Goal: Transaction & Acquisition: Download file/media

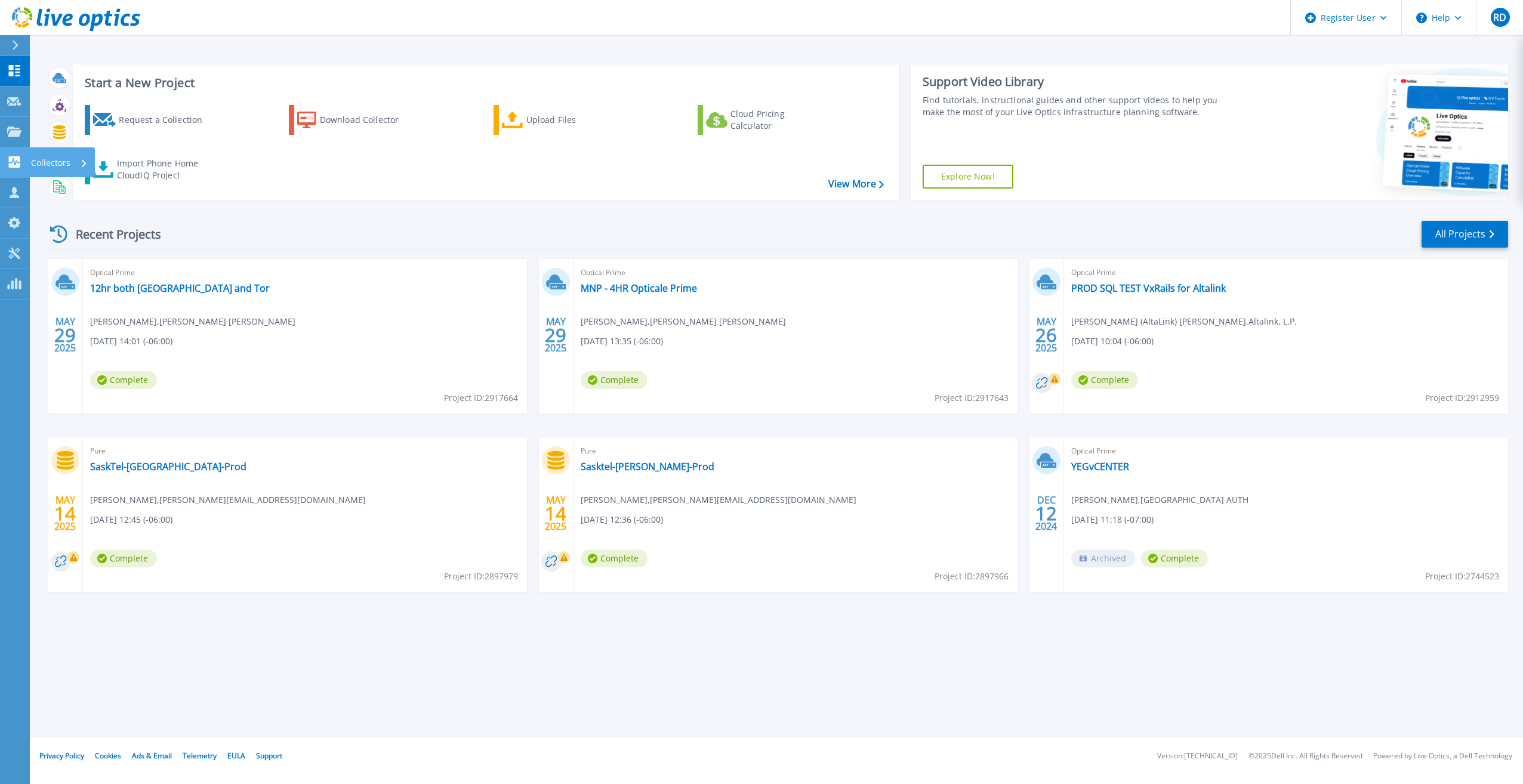
click at [50, 154] on p "Collectors" at bounding box center [50, 163] width 40 height 31
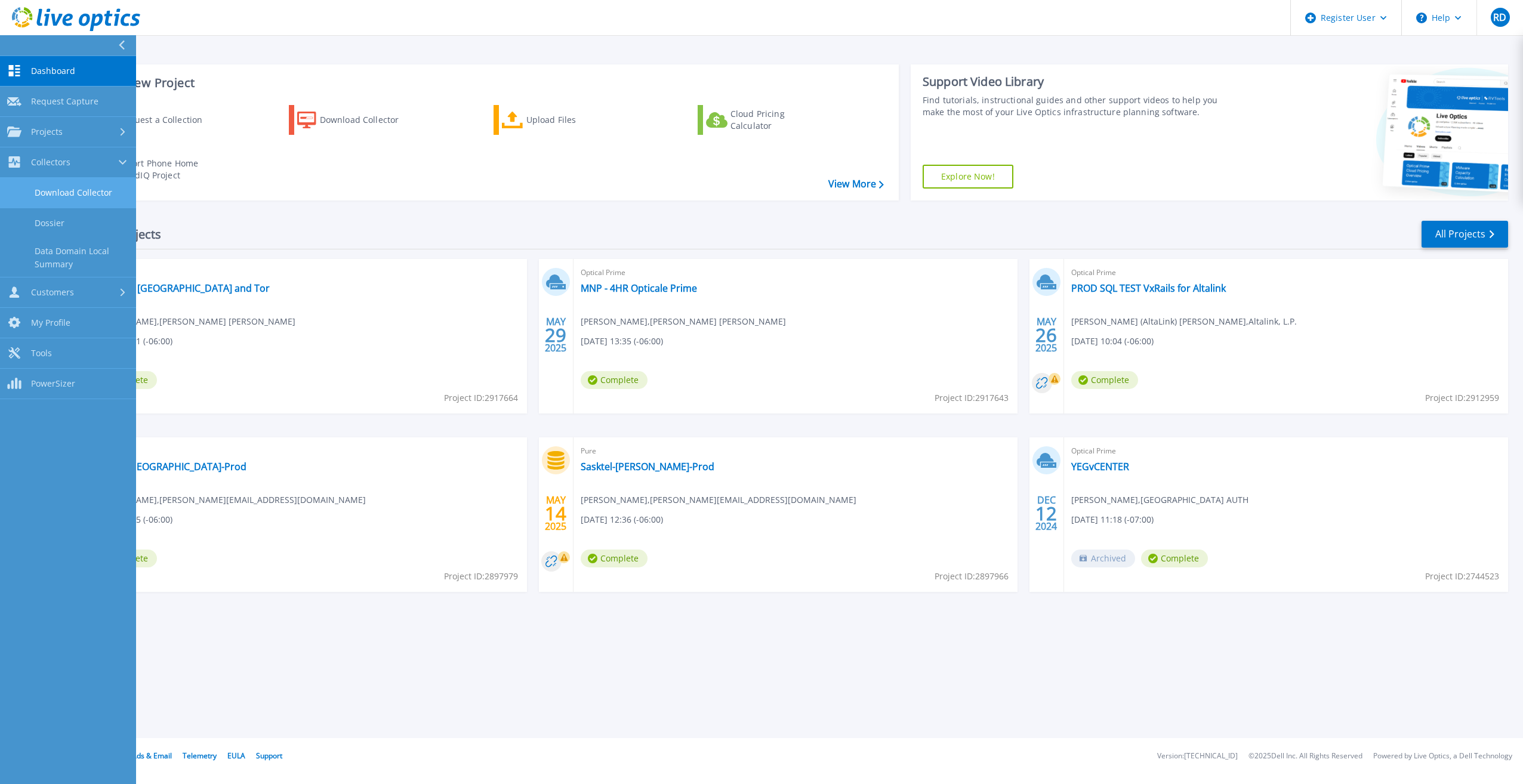
drag, startPoint x: 112, startPoint y: 194, endPoint x: 117, endPoint y: 188, distance: 7.8
click at [112, 194] on link "Download Collector" at bounding box center [68, 192] width 136 height 30
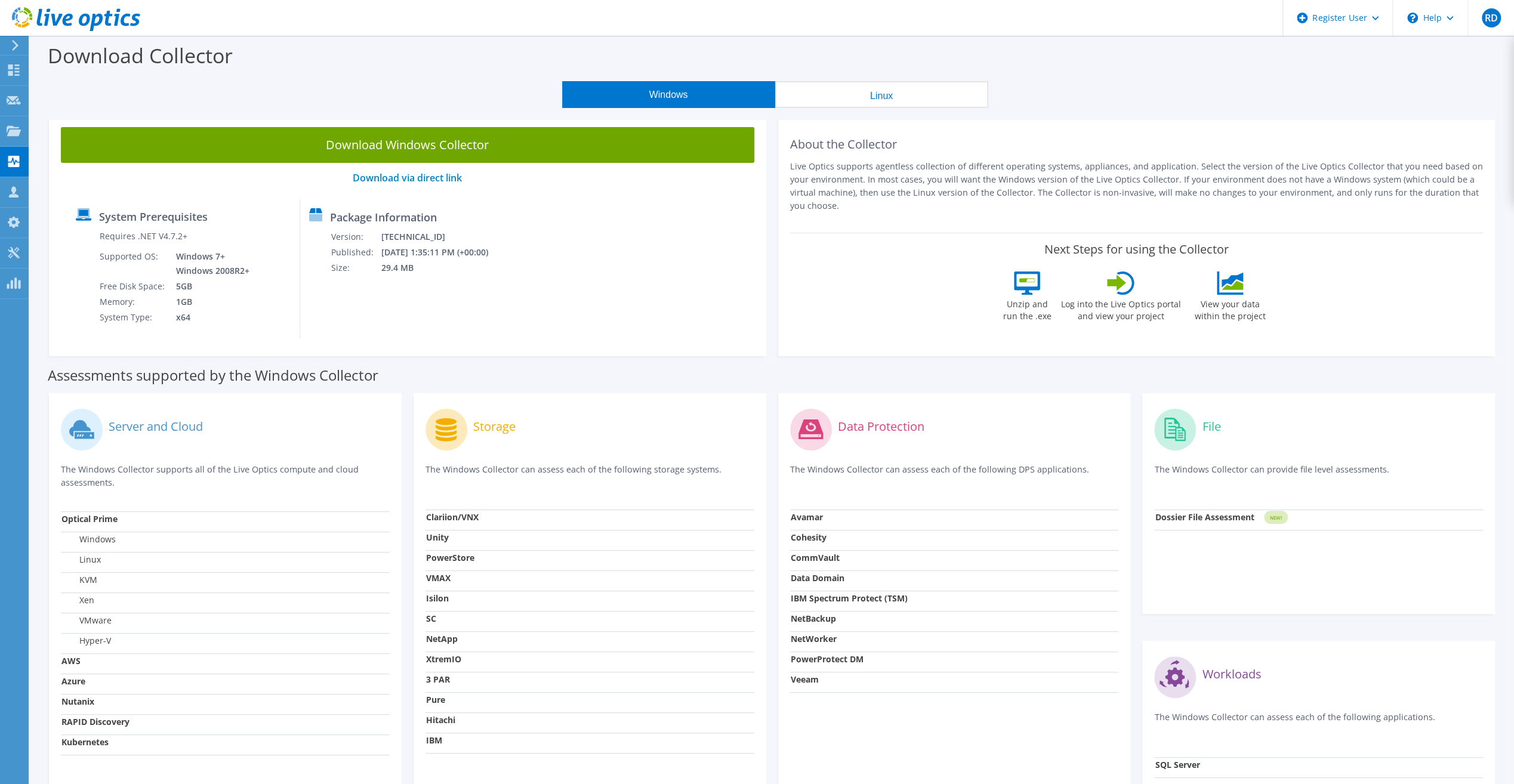
scroll to position [119, 0]
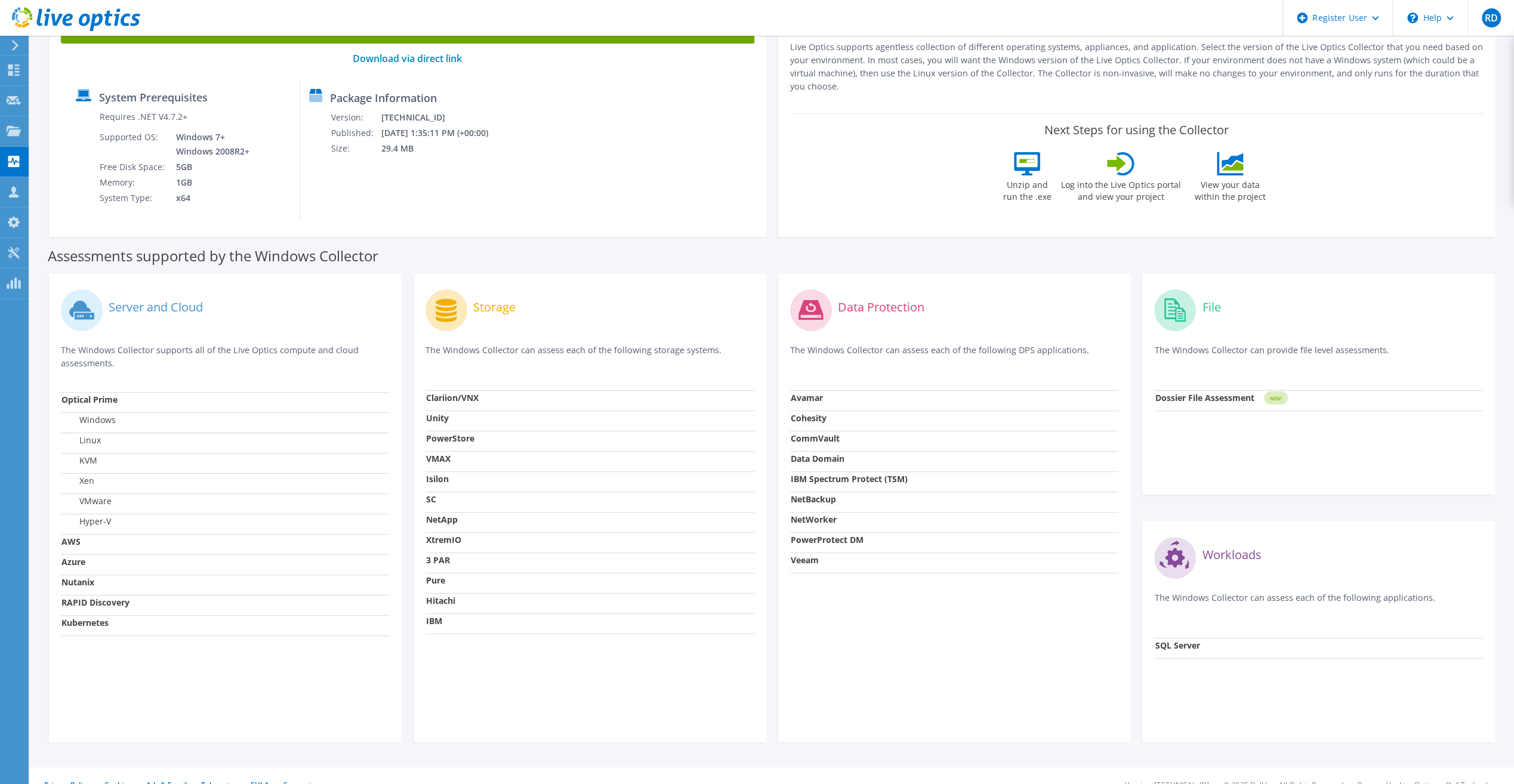
click at [463, 436] on strong "PowerStore" at bounding box center [451, 438] width 48 height 11
click at [453, 319] on icon at bounding box center [446, 311] width 21 height 24
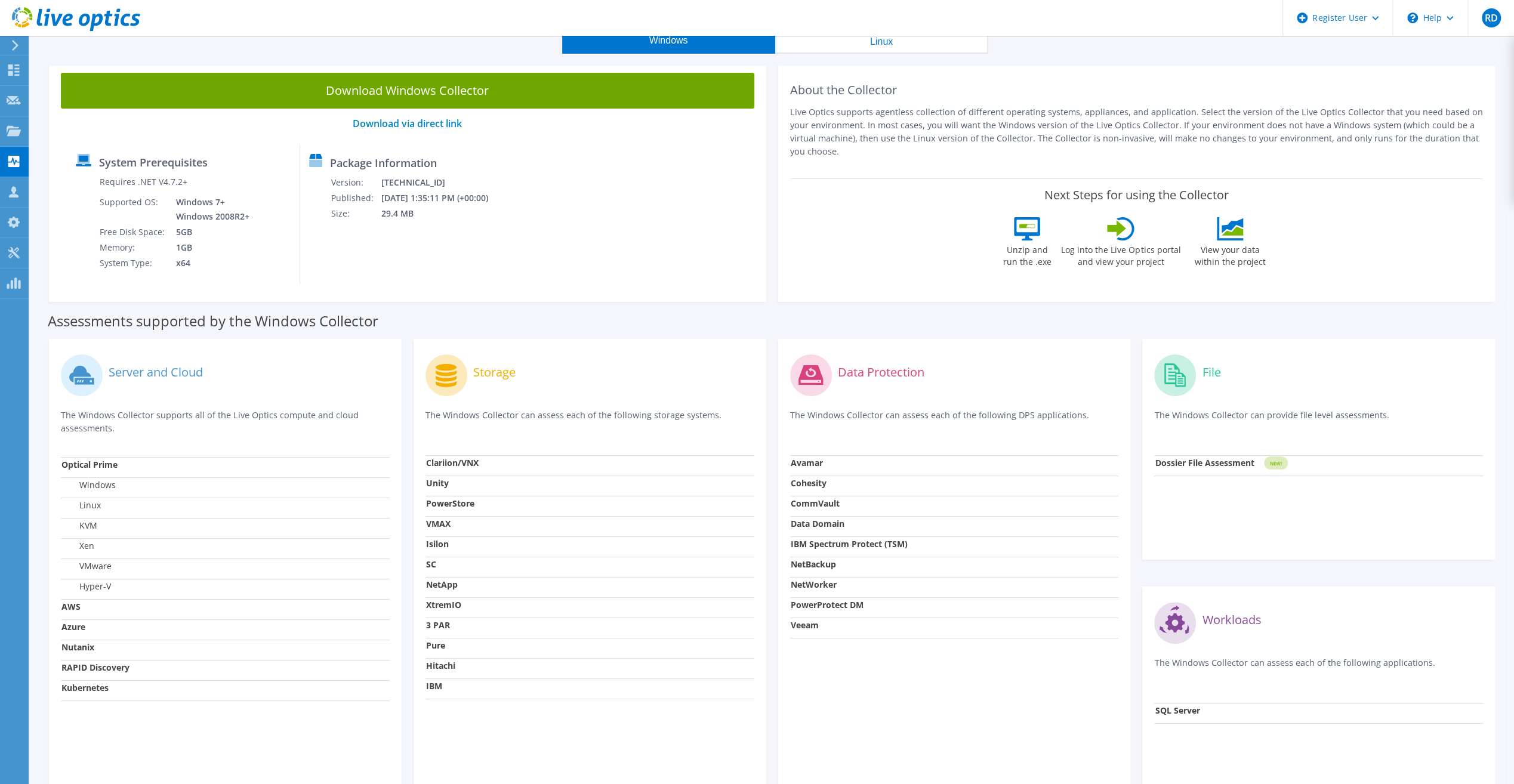
scroll to position [0, 0]
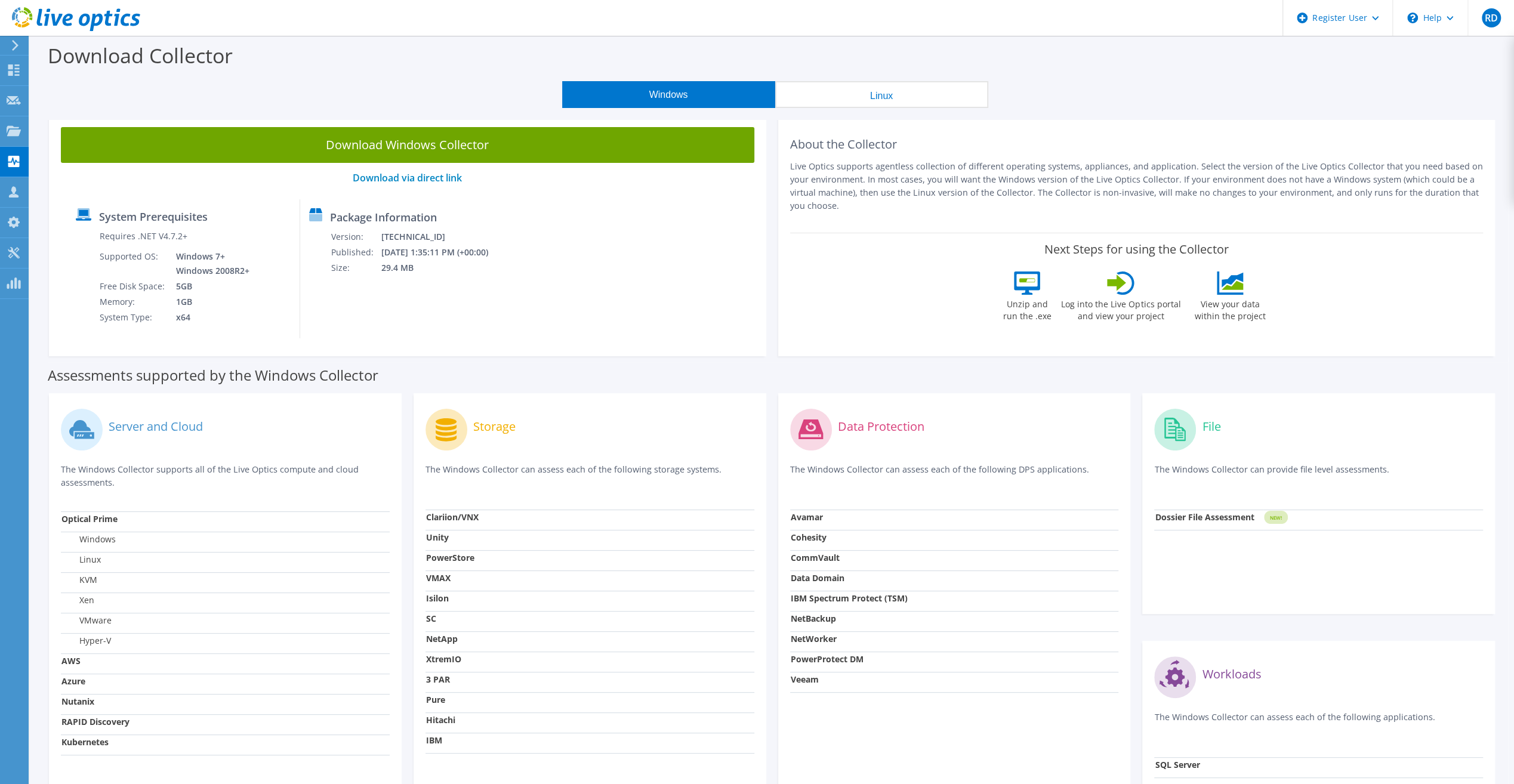
click at [694, 95] on button "Windows" at bounding box center [669, 95] width 213 height 27
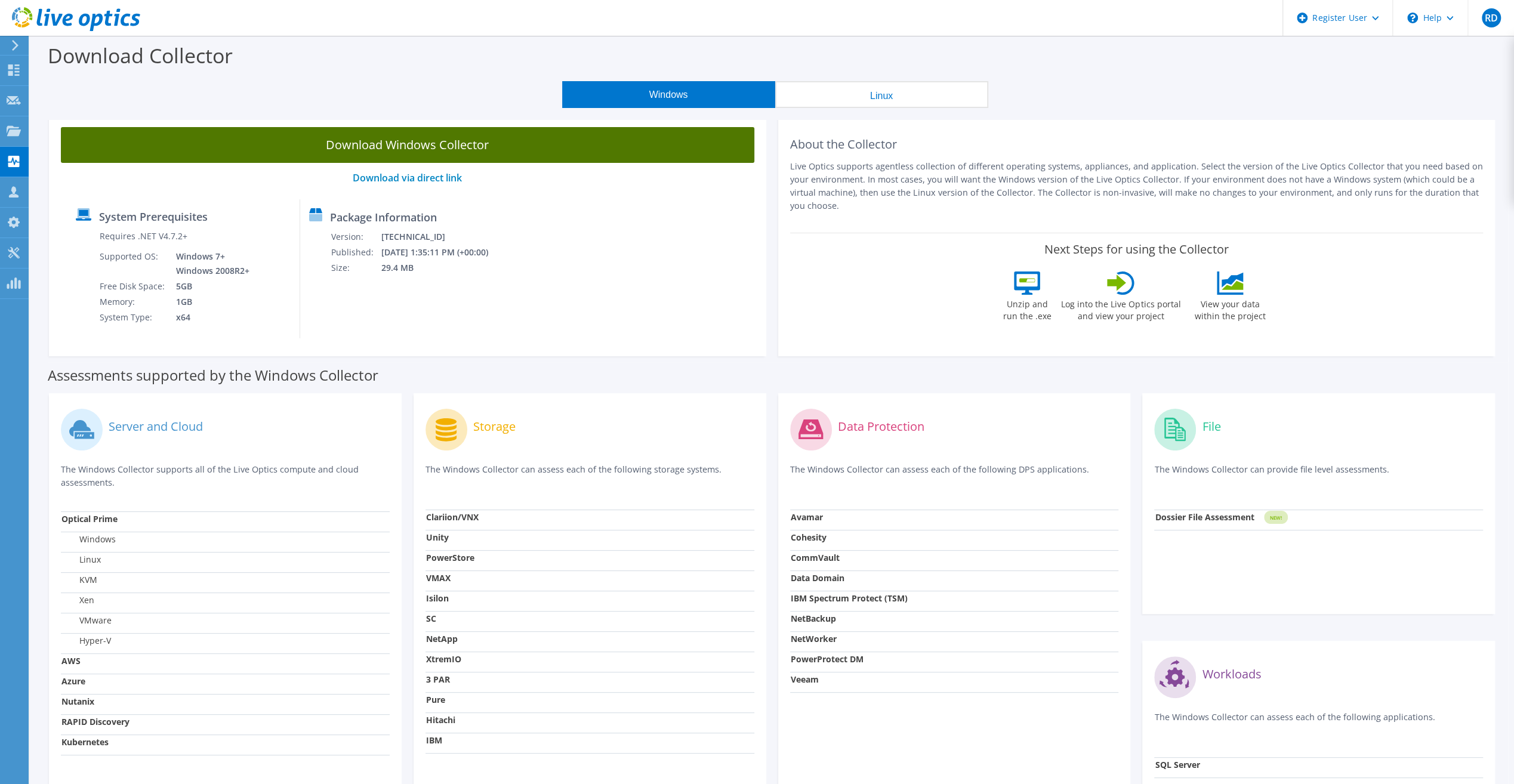
click at [531, 141] on link "Download Windows Collector" at bounding box center [408, 145] width 693 height 36
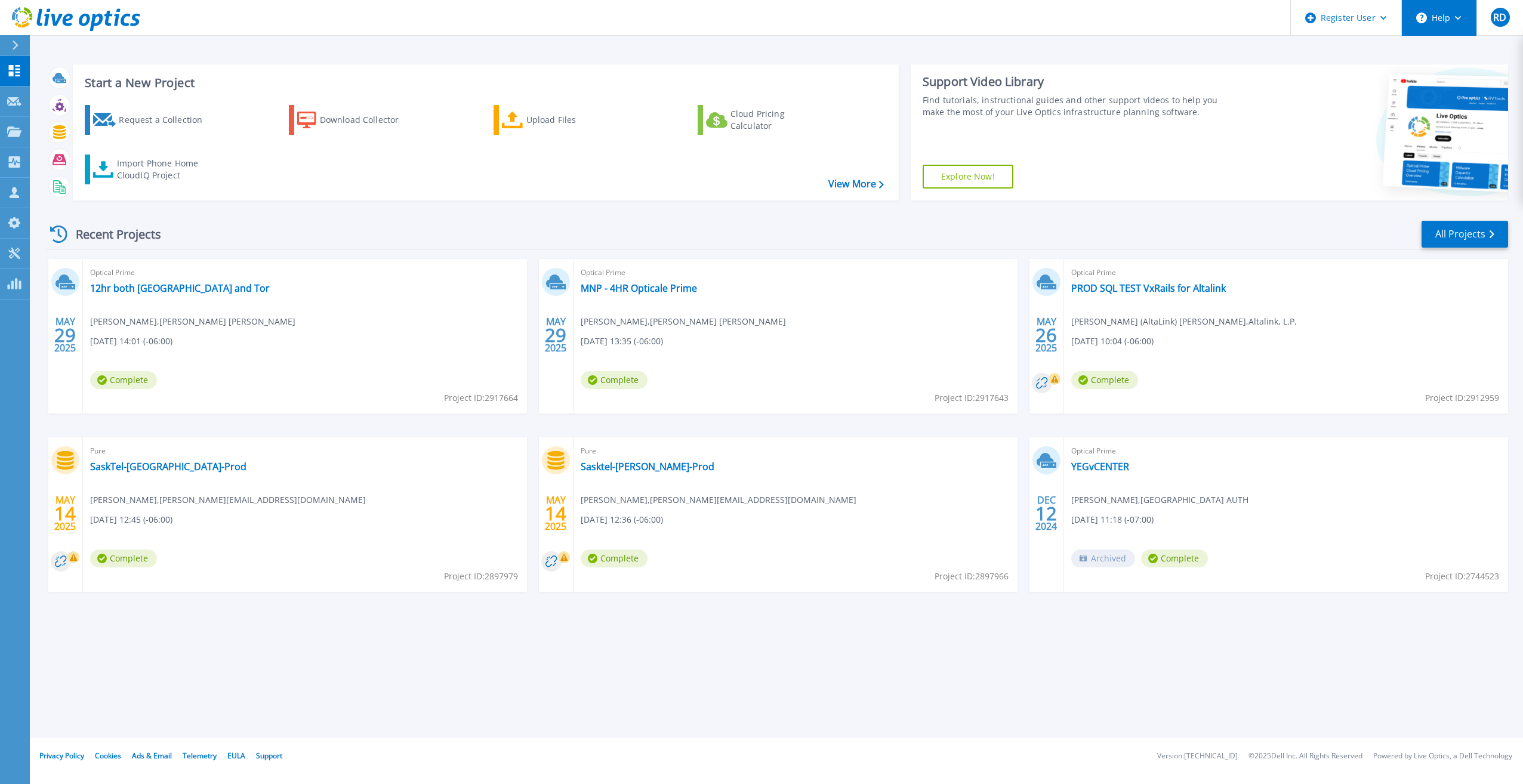
click at [1471, 19] on button "Help" at bounding box center [1438, 17] width 75 height 36
drag, startPoint x: 617, startPoint y: 691, endPoint x: 656, endPoint y: 718, distance: 47.4
click at [617, 691] on div "Start a New Project Request a Collection Download Collector Upload Files Cloud …" at bounding box center [776, 369] width 1493 height 738
